Goal: Find specific fact

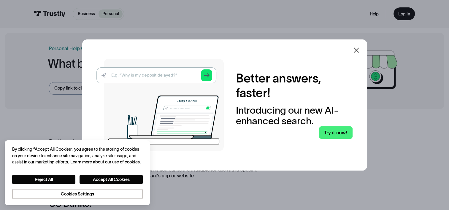
click at [365, 50] on div "Better answers, faster! Introducing our new AI-enhanced search. Try it now!" at bounding box center [224, 104] width 285 height 131
drag, startPoint x: 365, startPoint y: 50, endPoint x: 329, endPoint y: 71, distance: 42.0
click at [363, 49] on div at bounding box center [356, 50] width 14 height 14
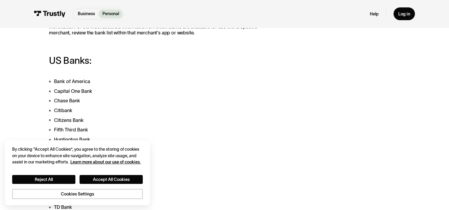
scroll to position [178, 0]
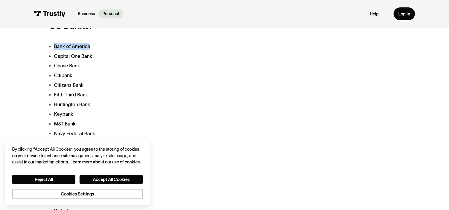
drag, startPoint x: 52, startPoint y: 48, endPoint x: 111, endPoint y: 47, distance: 59.1
click at [111, 47] on li "Bank of America" at bounding box center [162, 46] width 226 height 7
copy li "Bank of America"
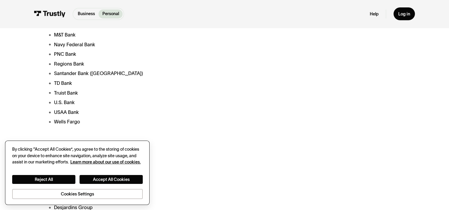
click at [145, 145] on div "By clicking “Accept All Cookies”, you agree to the storing of cookies on your d…" at bounding box center [77, 172] width 145 height 65
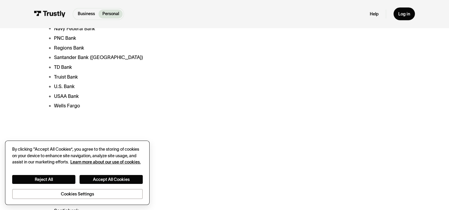
scroll to position [297, 0]
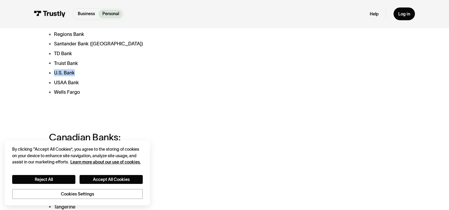
drag, startPoint x: 51, startPoint y: 74, endPoint x: 81, endPoint y: 74, distance: 29.4
click at [81, 74] on li "U.S. Bank" at bounding box center [162, 72] width 226 height 7
copy li "U.S. Bank"
